Goal: Find specific fact: Find specific fact

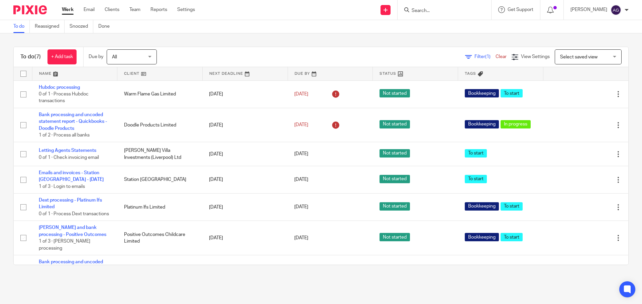
click at [454, 9] on input "Search" at bounding box center [441, 11] width 60 height 6
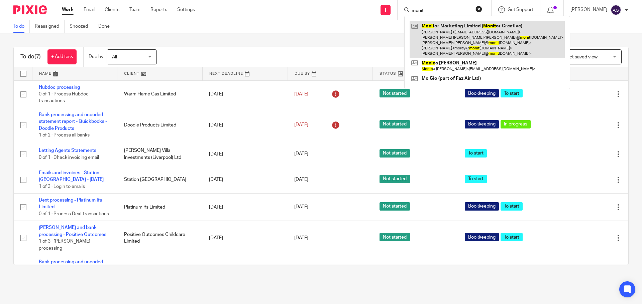
type input "monit"
click at [514, 33] on link at bounding box center [486, 39] width 155 height 37
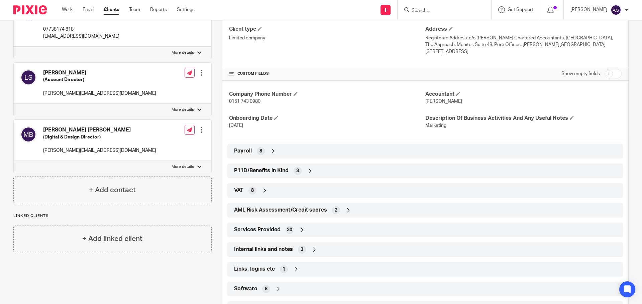
scroll to position [238, 0]
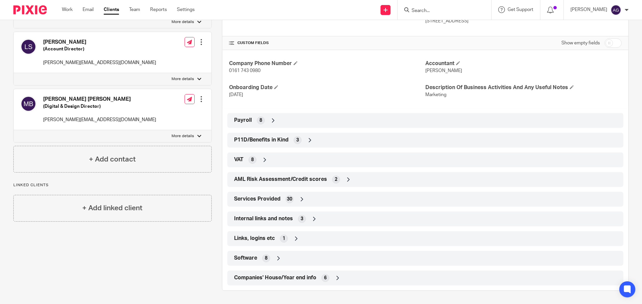
click at [232, 160] on div "VAT 8" at bounding box center [425, 159] width 386 height 11
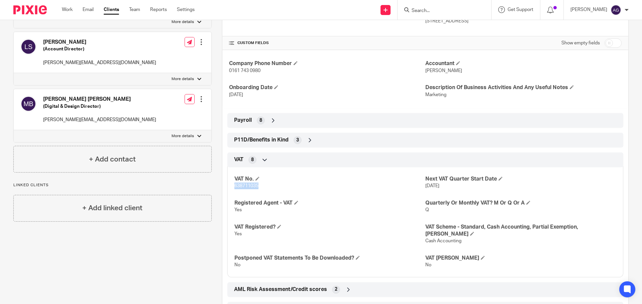
drag, startPoint x: 260, startPoint y: 185, endPoint x: 234, endPoint y: 186, distance: 26.8
click at [234, 186] on p "638711035" at bounding box center [329, 186] width 191 height 7
copy span "638711035"
